Goal: Find specific page/section: Find specific page/section

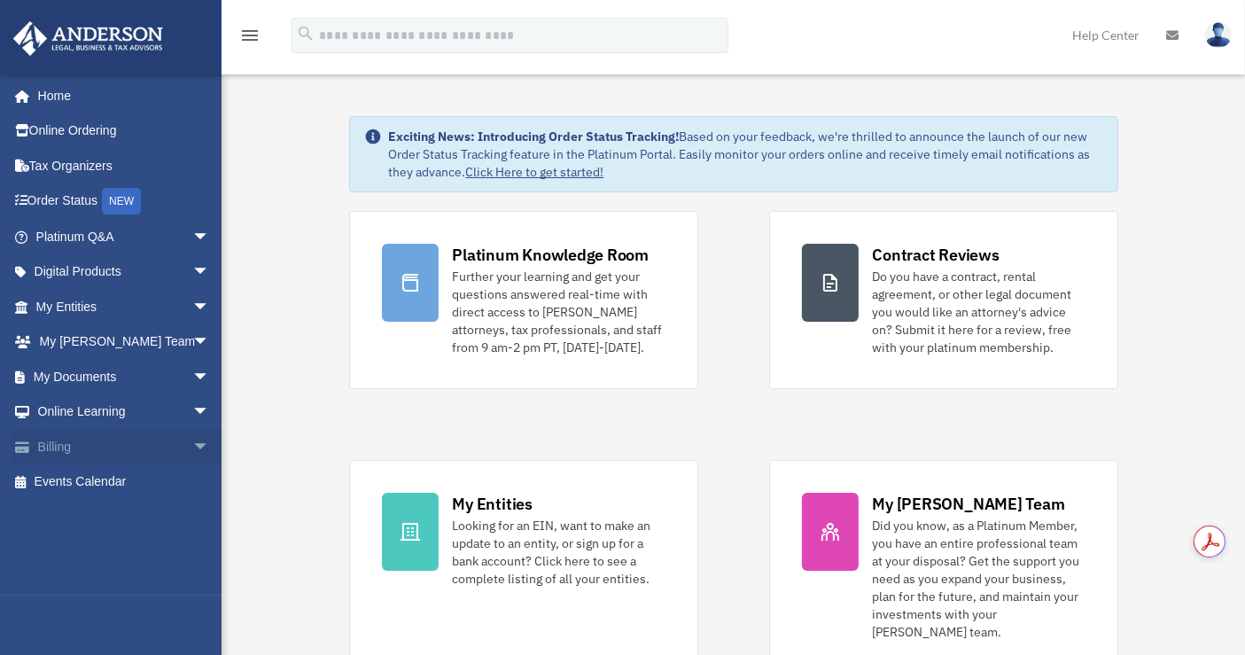
click at [192, 439] on span "arrow_drop_down" at bounding box center [209, 447] width 35 height 36
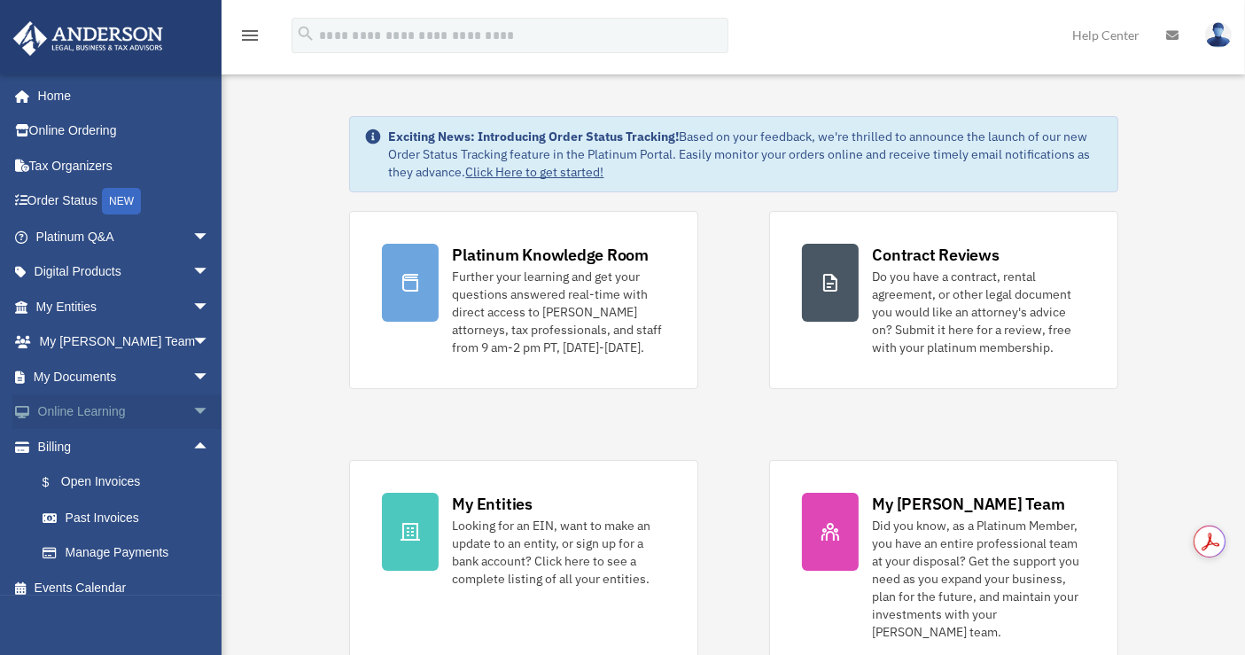
click at [192, 415] on span "arrow_drop_down" at bounding box center [209, 412] width 35 height 36
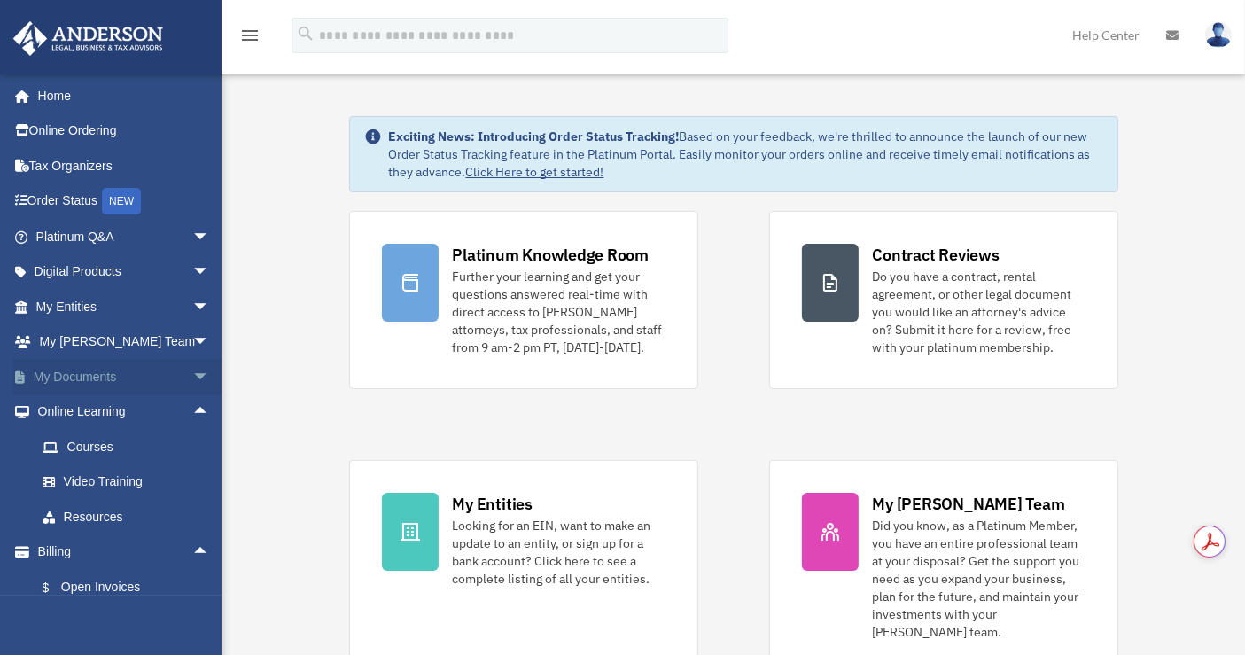
click at [192, 374] on span "arrow_drop_down" at bounding box center [209, 377] width 35 height 36
click at [71, 416] on link "Box" at bounding box center [131, 411] width 212 height 35
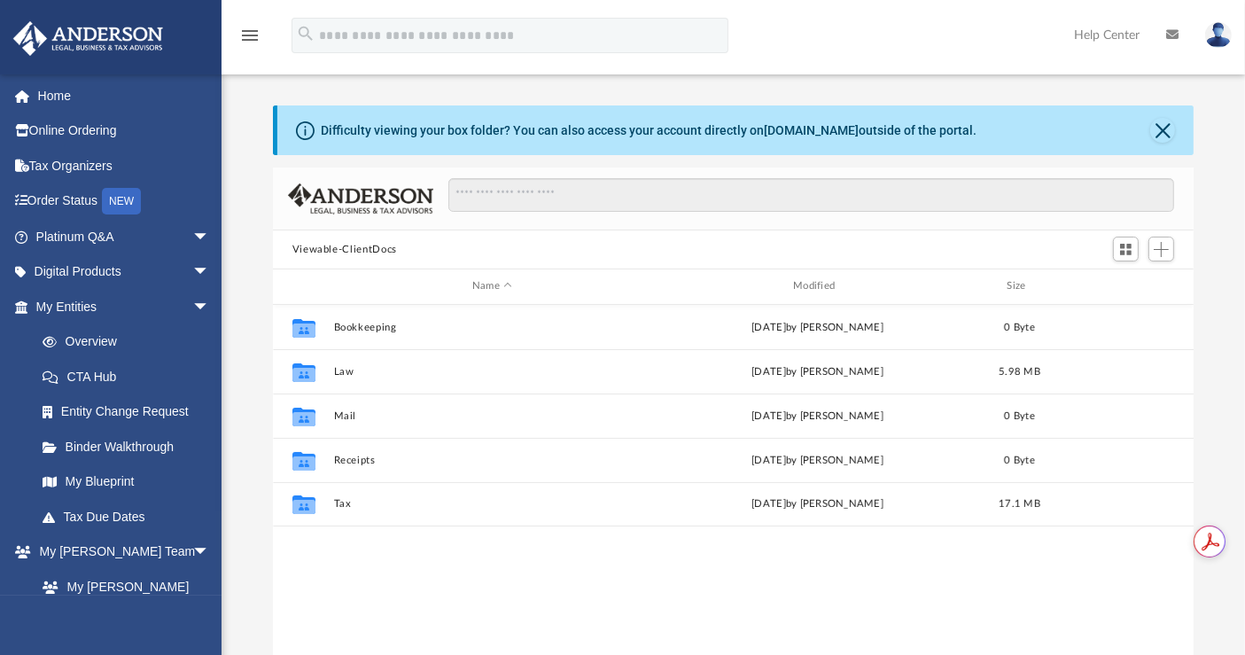
scroll to position [387, 905]
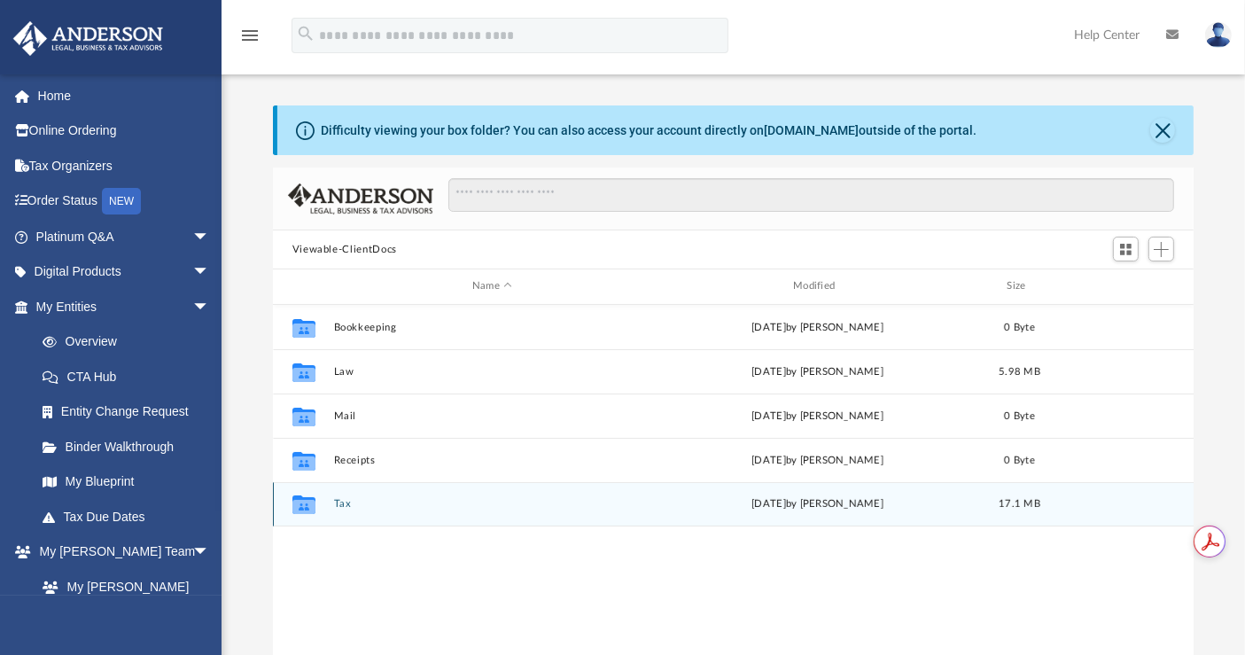
click at [337, 499] on button "Tax" at bounding box center [491, 504] width 317 height 12
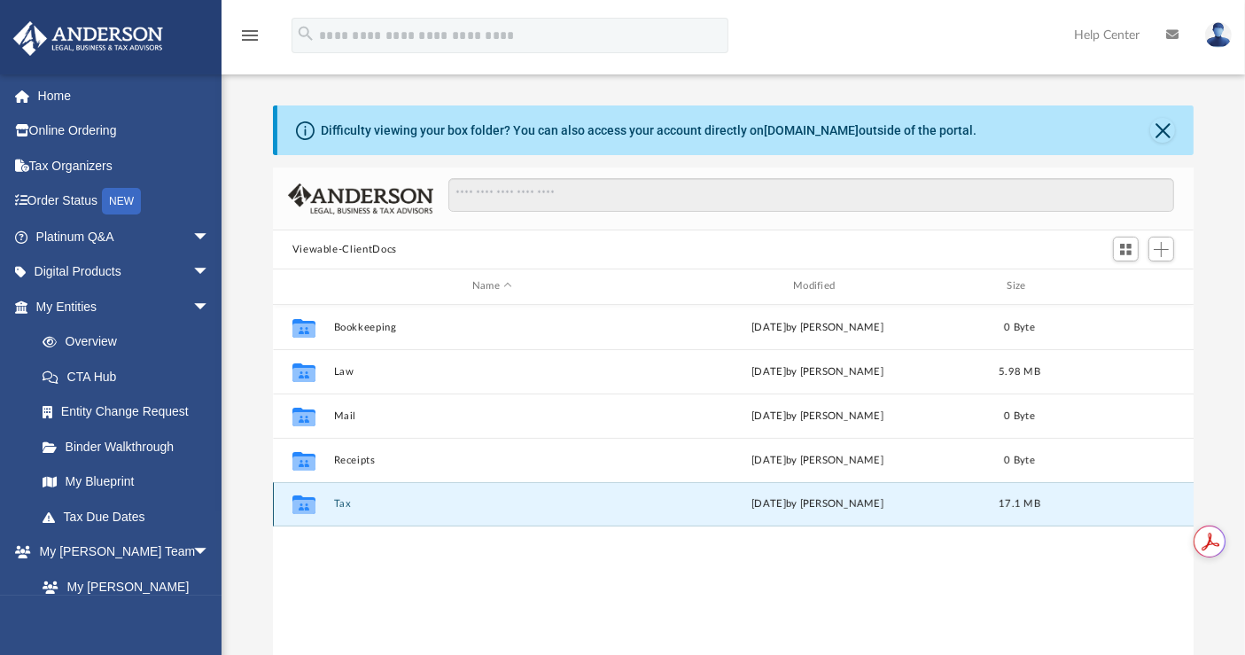
click at [337, 499] on button "Tax" at bounding box center [491, 504] width 317 height 12
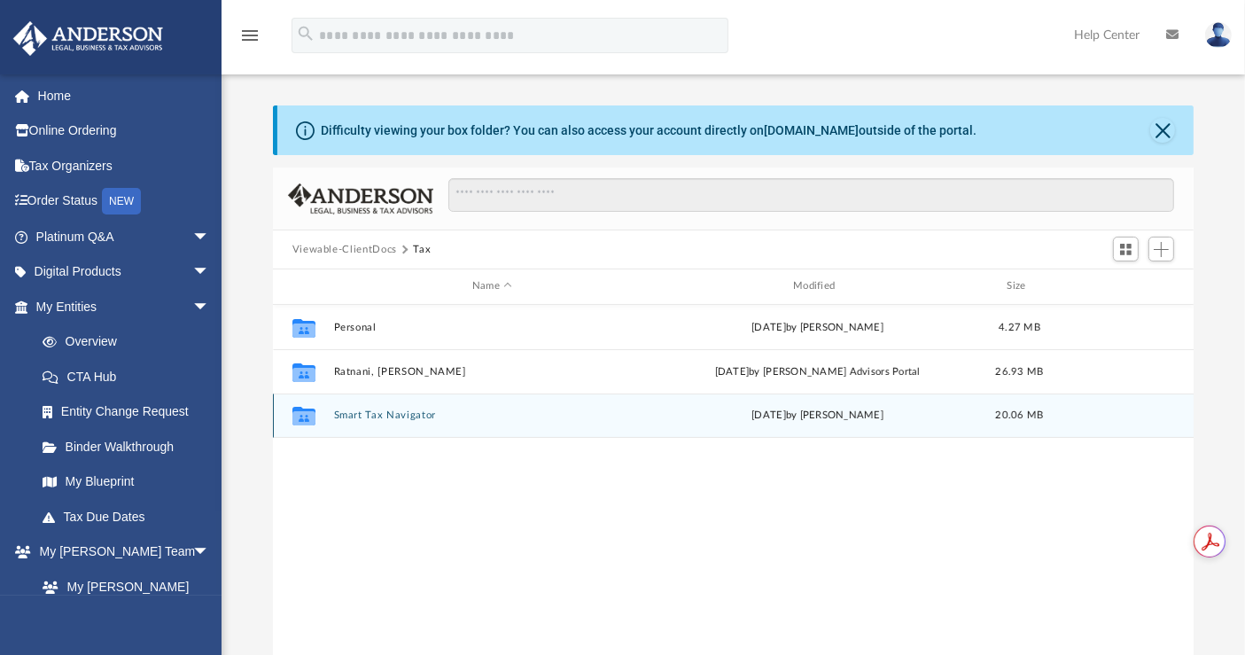
click at [389, 409] on button "Smart Tax Navigator" at bounding box center [491, 415] width 317 height 12
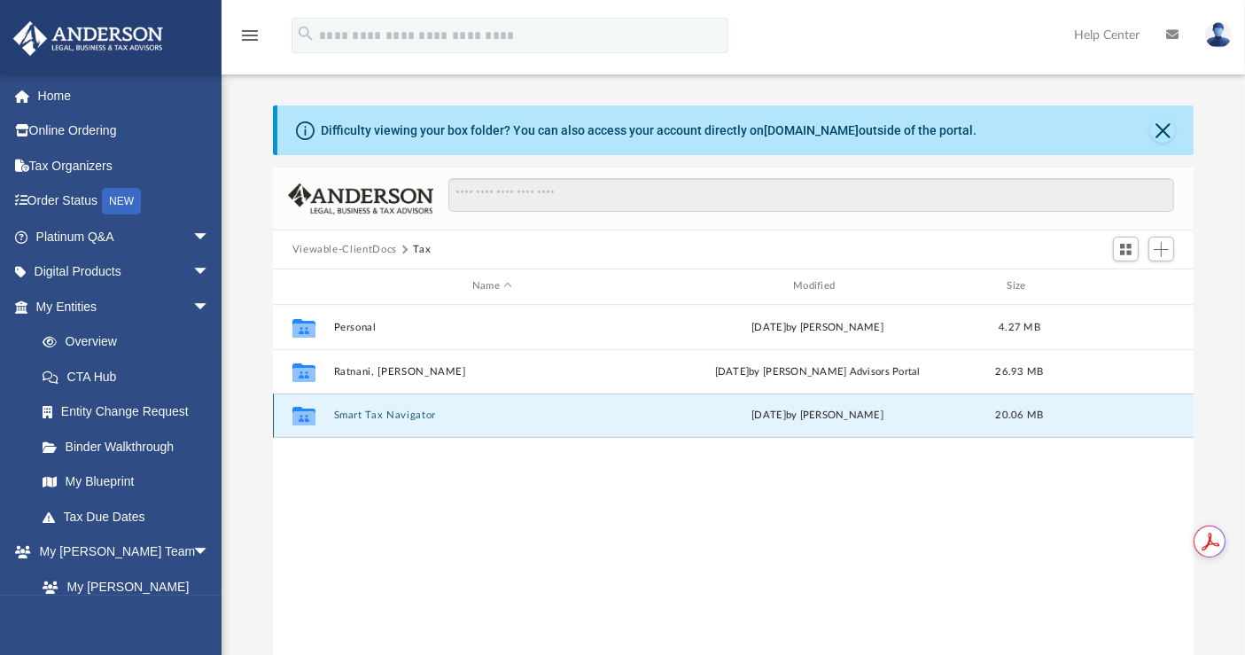
click at [389, 409] on button "Smart Tax Navigator" at bounding box center [491, 415] width 317 height 12
